Goal: Task Accomplishment & Management: Manage account settings

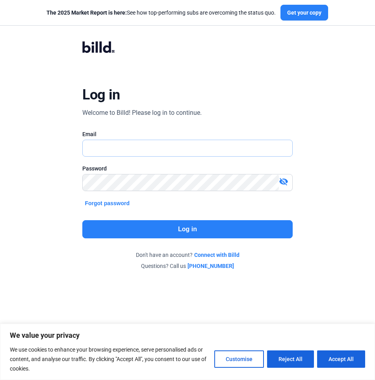
type input "[EMAIL_ADDRESS][DOMAIN_NAME]"
click at [184, 230] on button "Log in" at bounding box center [187, 229] width 210 height 18
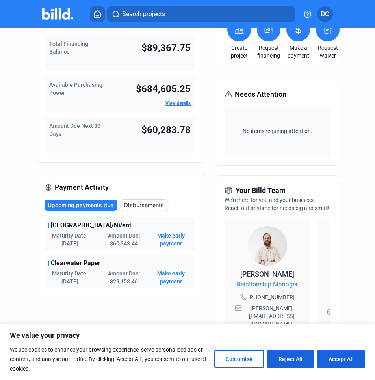
scroll to position [79, 0]
